Goal: Task Accomplishment & Management: Use online tool/utility

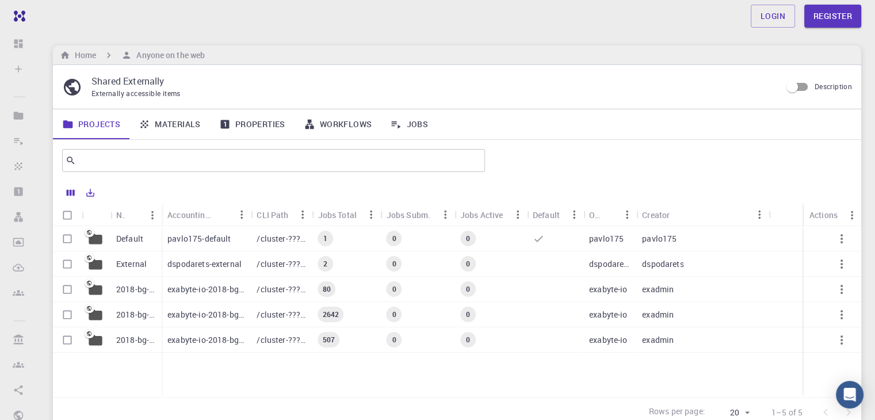
click at [334, 240] on div "1" at bounding box center [346, 238] width 68 height 25
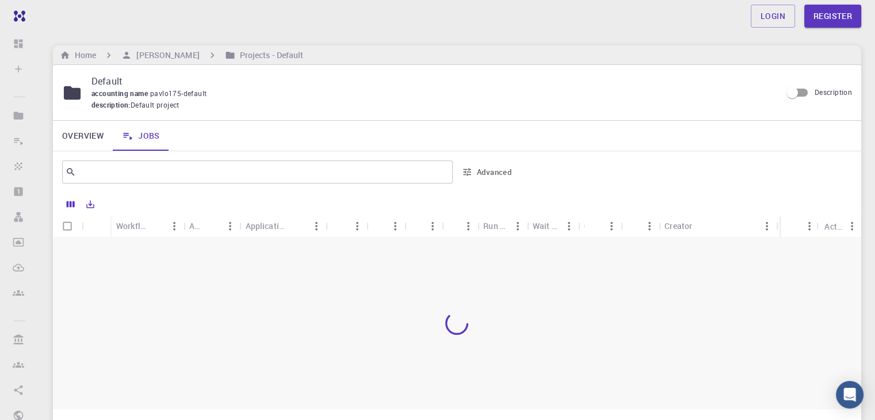
scroll to position [108, 0]
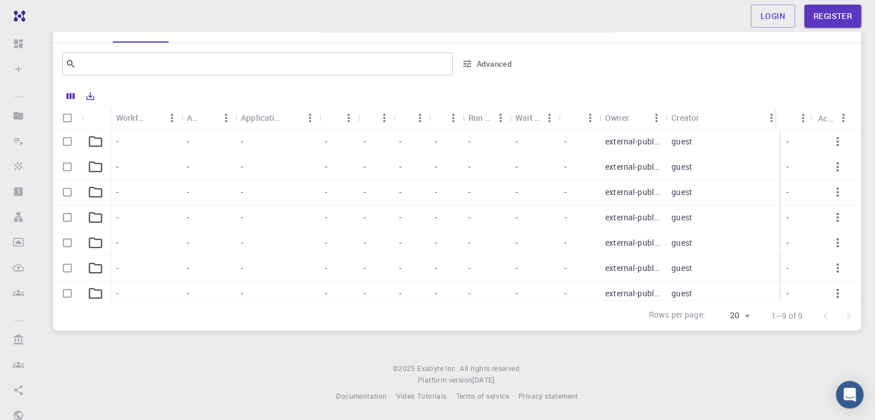
click at [602, 138] on div "external-public" at bounding box center [633, 141] width 66 height 25
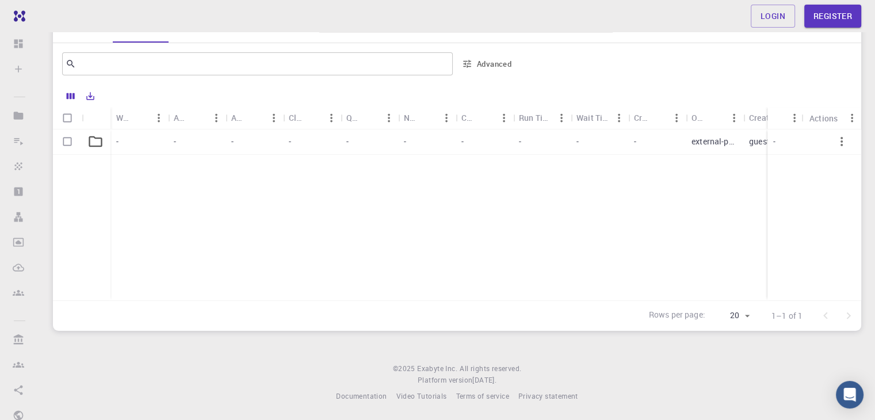
click at [556, 151] on div "-" at bounding box center [542, 141] width 58 height 25
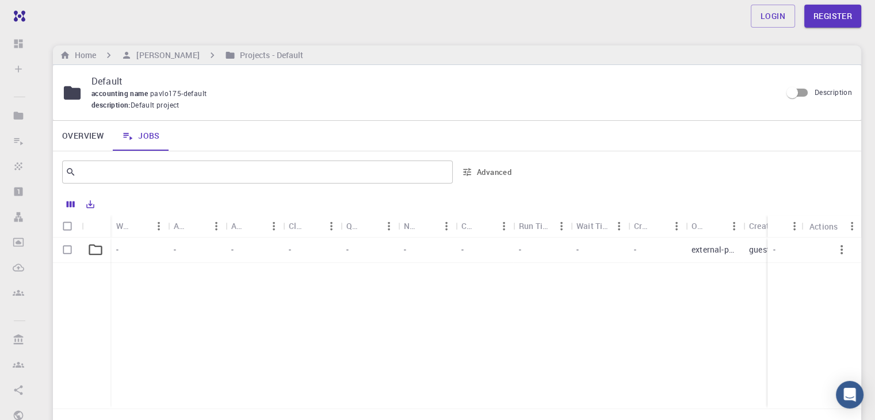
click at [92, 134] on link "Overview" at bounding box center [83, 136] width 60 height 30
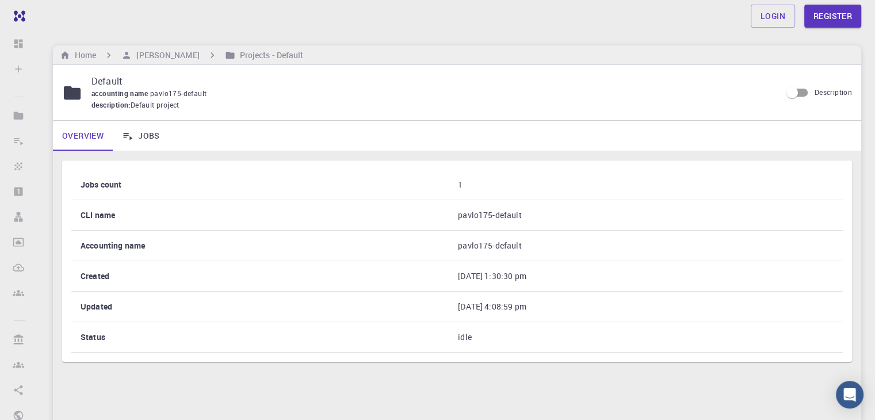
click at [144, 140] on link "Jobs" at bounding box center [141, 136] width 56 height 30
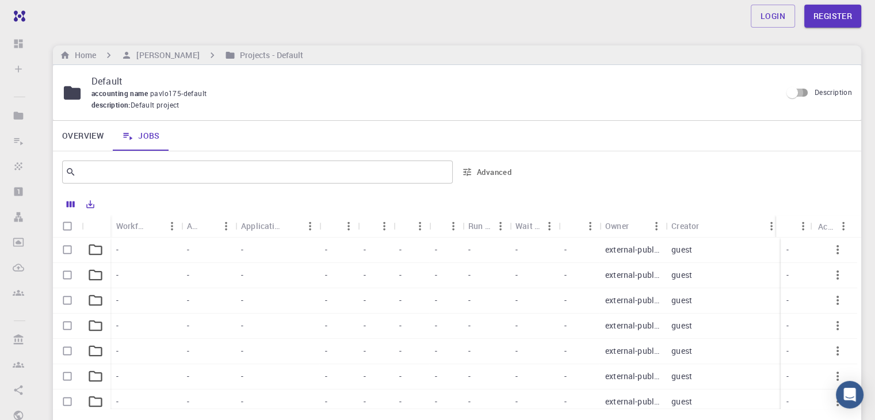
click at [796, 98] on input "Description" at bounding box center [792, 93] width 66 height 22
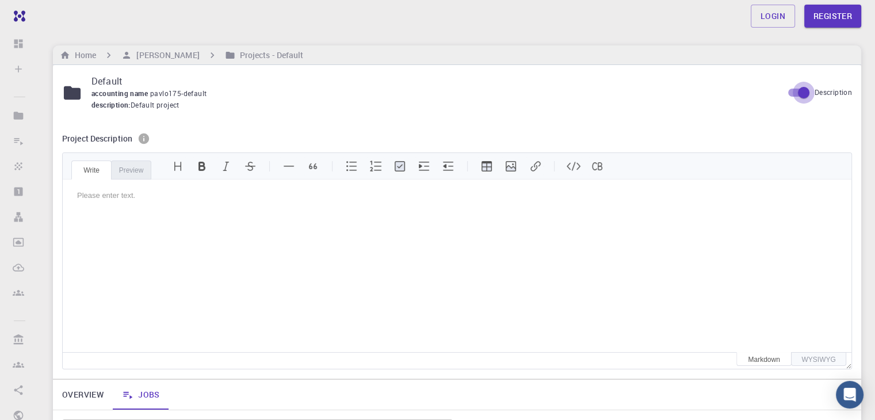
click at [792, 87] on input "Description" at bounding box center [804, 93] width 66 height 22
checkbox input "false"
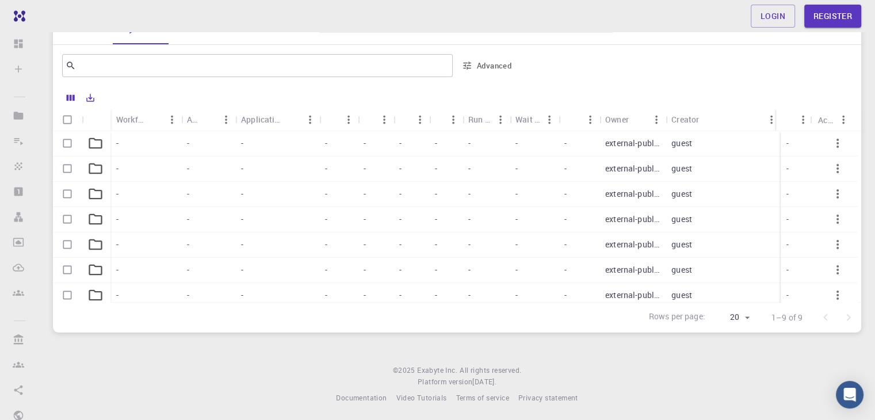
scroll to position [65, 0]
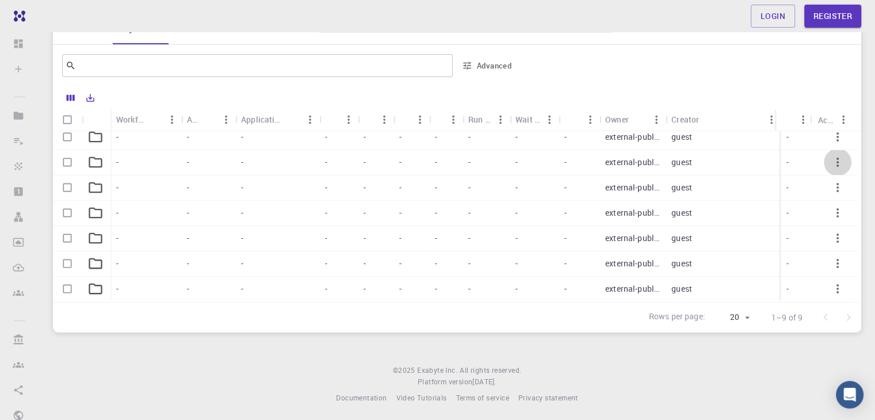
click at [831, 155] on icon "button" at bounding box center [838, 162] width 14 height 14
click at [831, 157] on icon "button" at bounding box center [838, 162] width 14 height 14
click at [65, 151] on input "Select row" at bounding box center [67, 162] width 22 height 22
checkbox input "true"
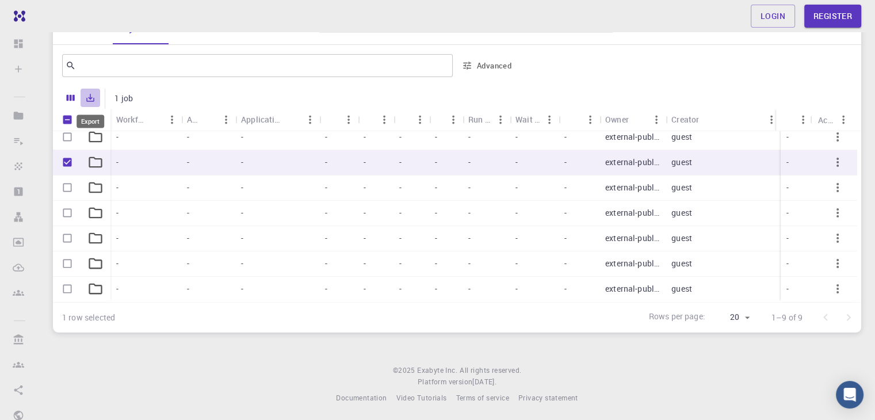
click at [94, 100] on icon "Export" at bounding box center [91, 98] width 8 height 8
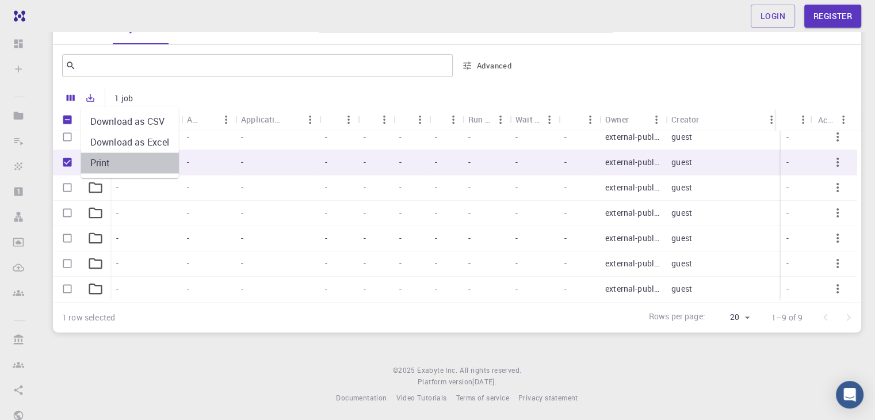
click at [110, 160] on li "Print" at bounding box center [130, 162] width 98 height 21
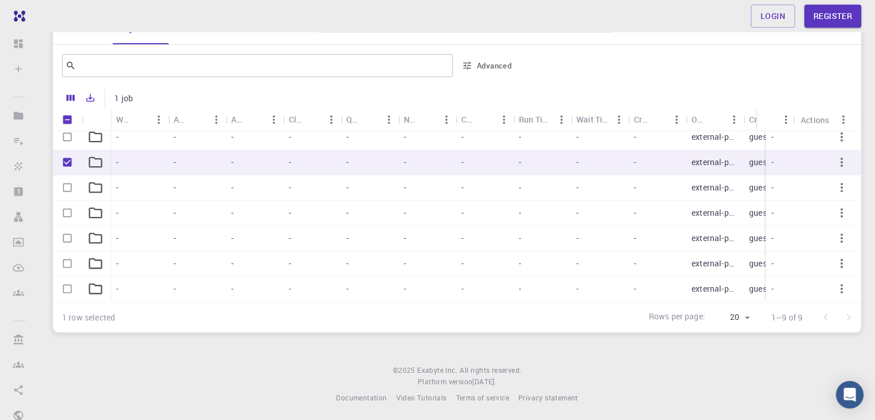
scroll to position [0, 0]
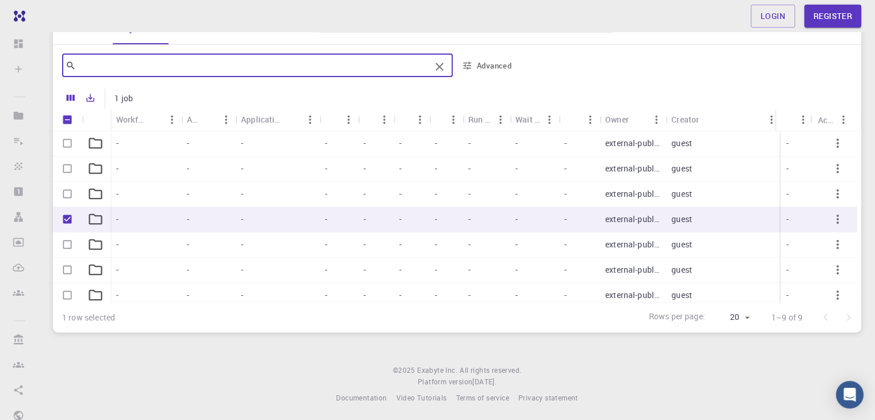
click at [359, 64] on input "text" at bounding box center [253, 66] width 354 height 16
type input "V"
checkbox input "false"
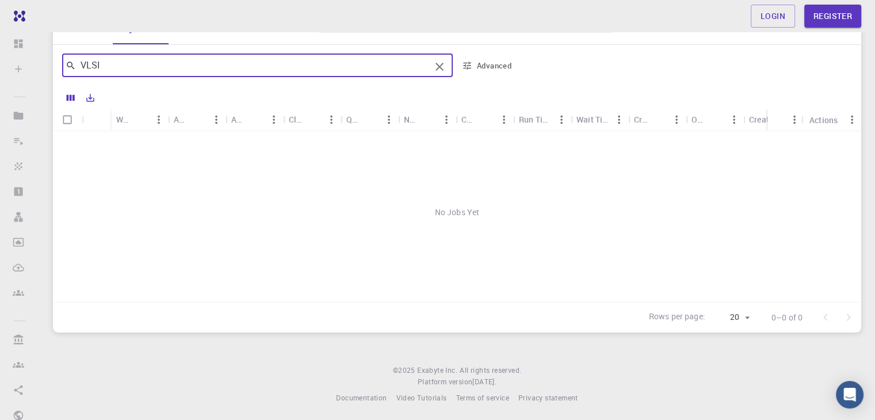
type input "VLSI"
